Goal: Navigation & Orientation: Find specific page/section

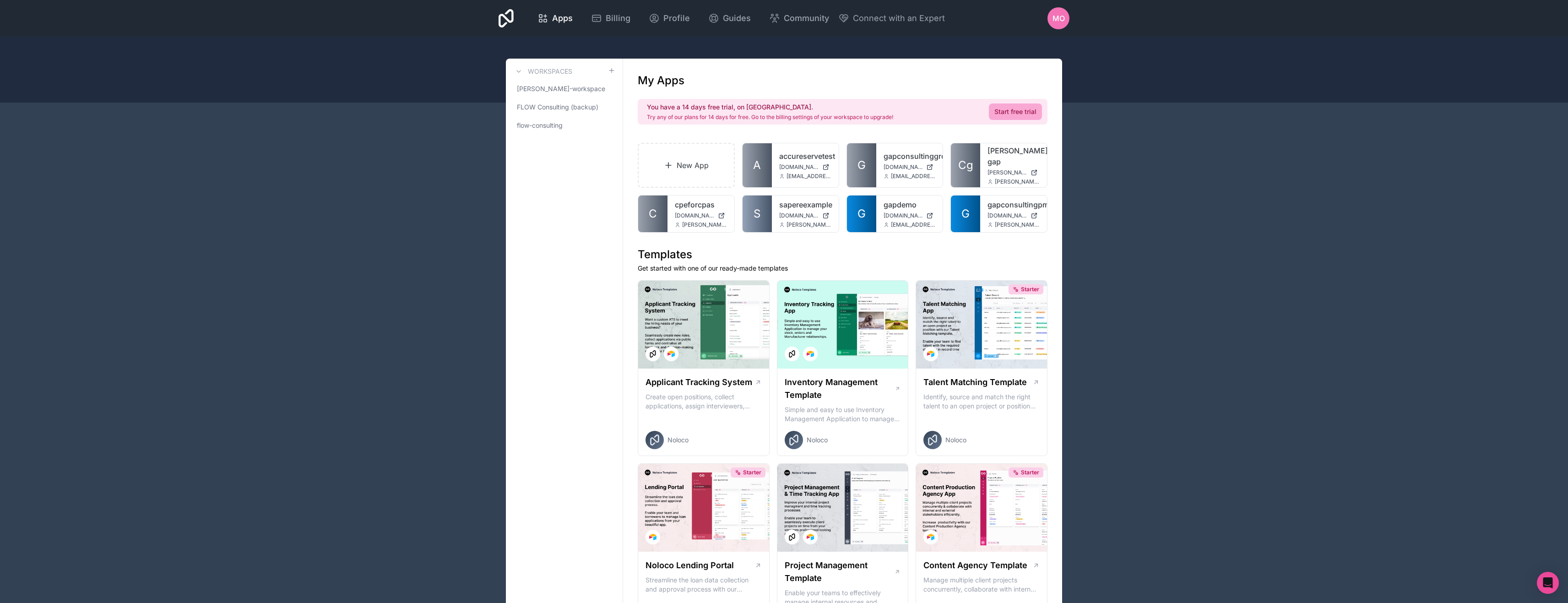
click at [1065, 21] on div "MO" at bounding box center [1058, 18] width 22 height 22
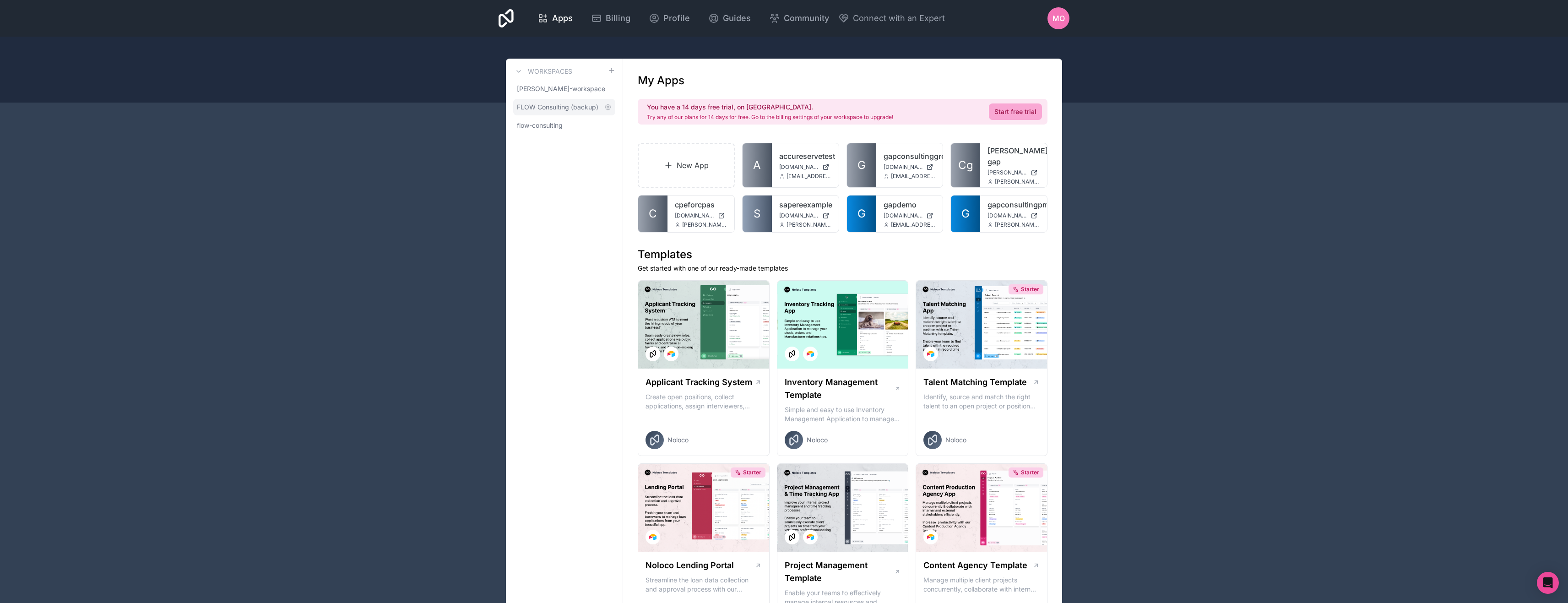
click at [551, 112] on span "FLOW Consulting (backup)" at bounding box center [557, 107] width 81 height 9
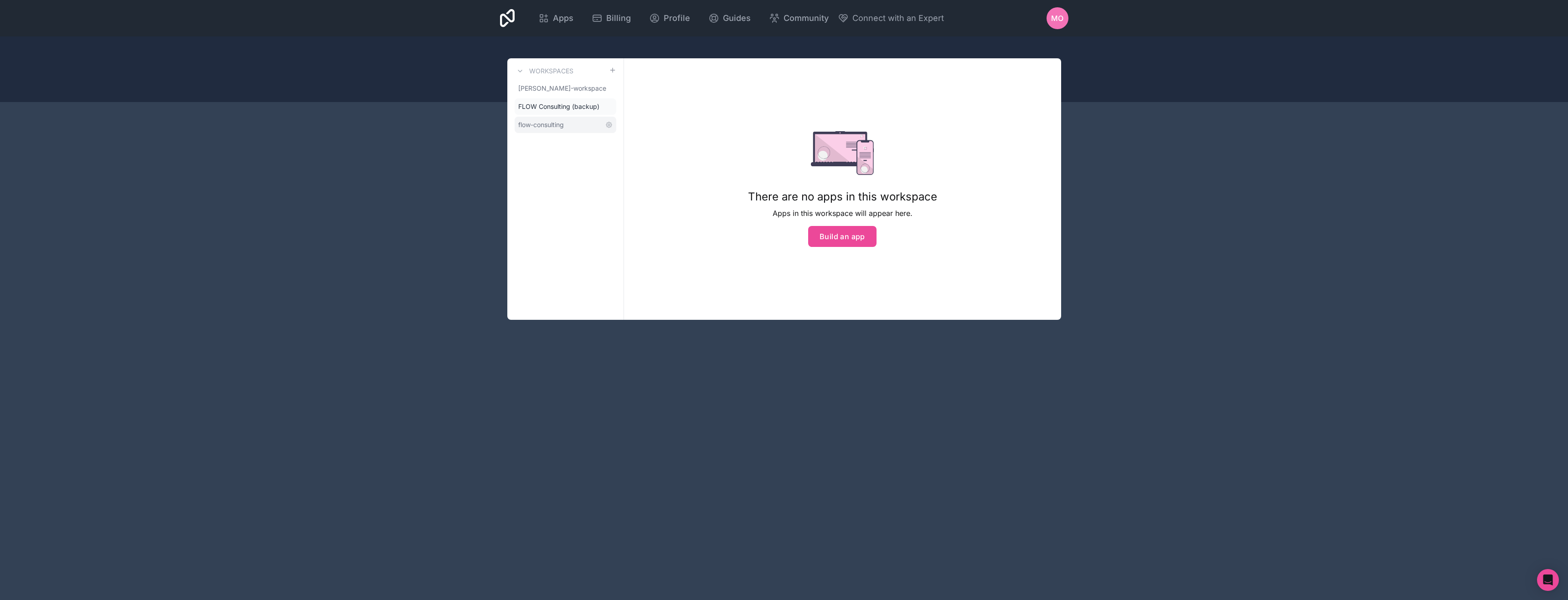
click at [546, 130] on span "flow-consulting" at bounding box center [541, 125] width 46 height 9
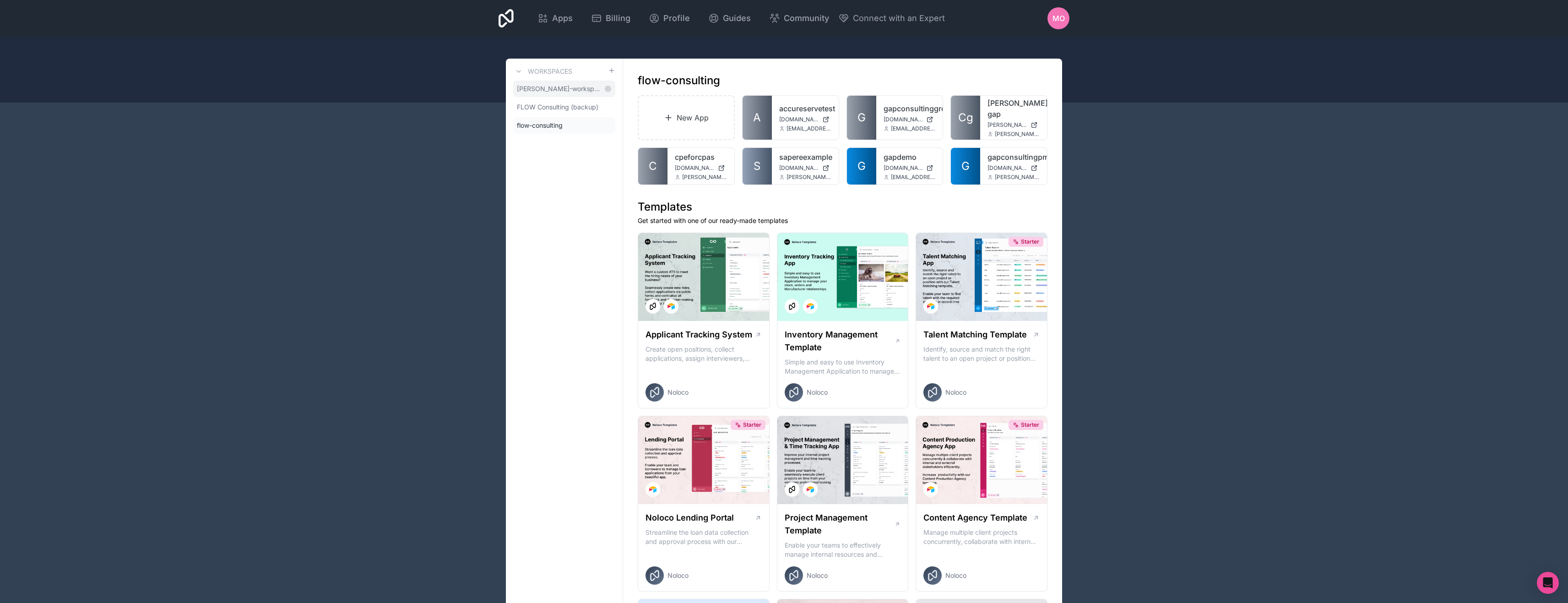
click at [556, 94] on span "[PERSON_NAME]-workspace" at bounding box center [558, 89] width 84 height 9
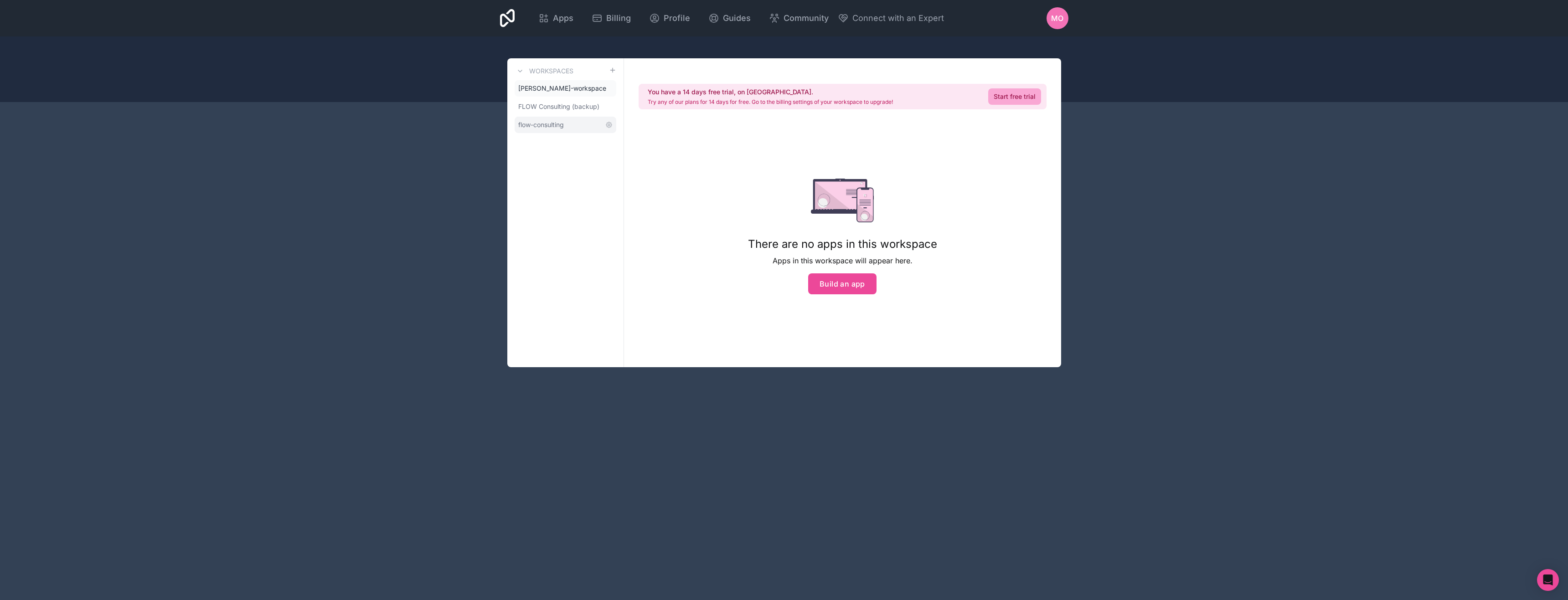
click at [548, 130] on span "flow-consulting" at bounding box center [541, 125] width 46 height 9
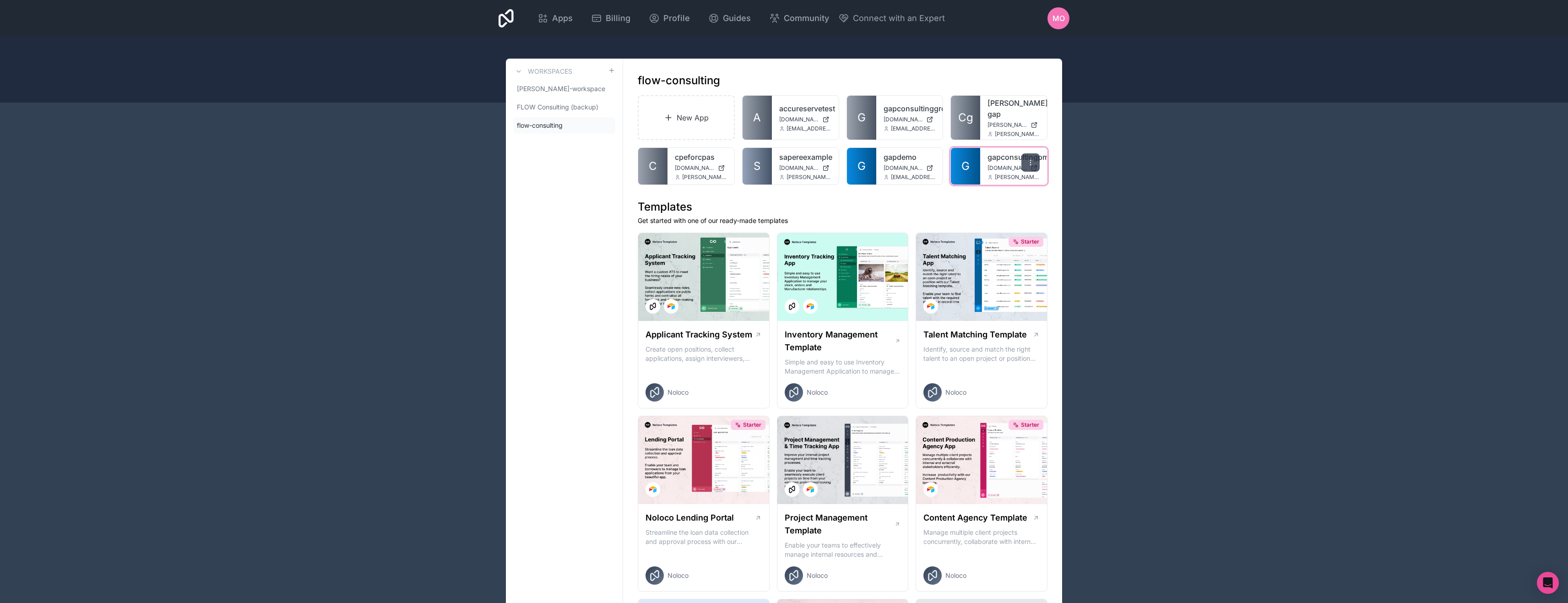
click at [1027, 166] on icon at bounding box center [1031, 163] width 7 height 7
click at [954, 228] on link "Open in studio" at bounding box center [974, 229] width 103 height 22
